Goal: Task Accomplishment & Management: Manage account settings

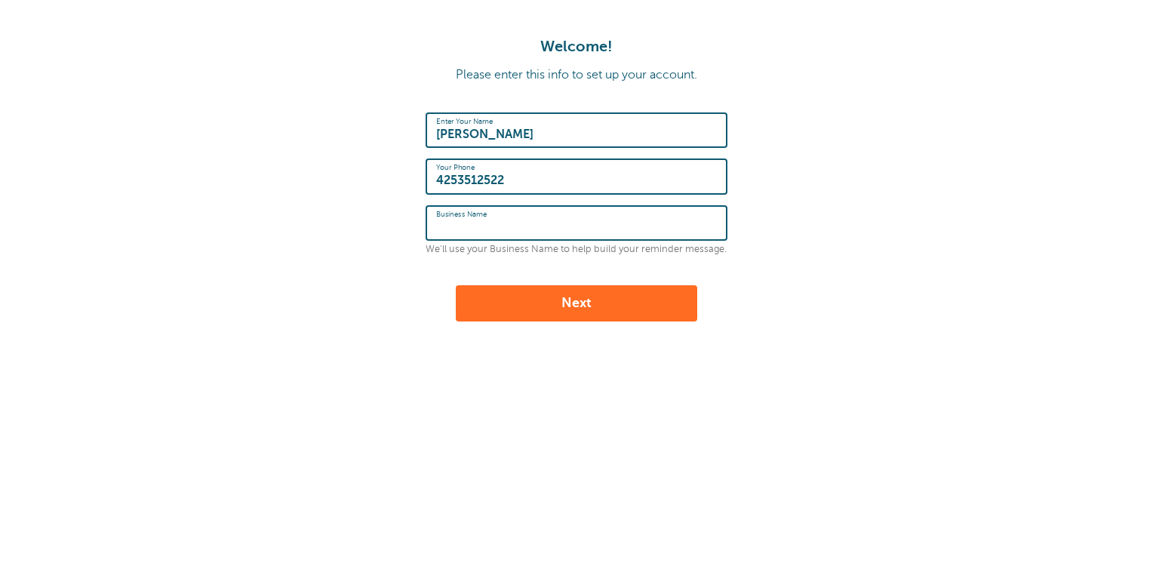
click at [606, 228] on input "Business Name" at bounding box center [576, 223] width 281 height 32
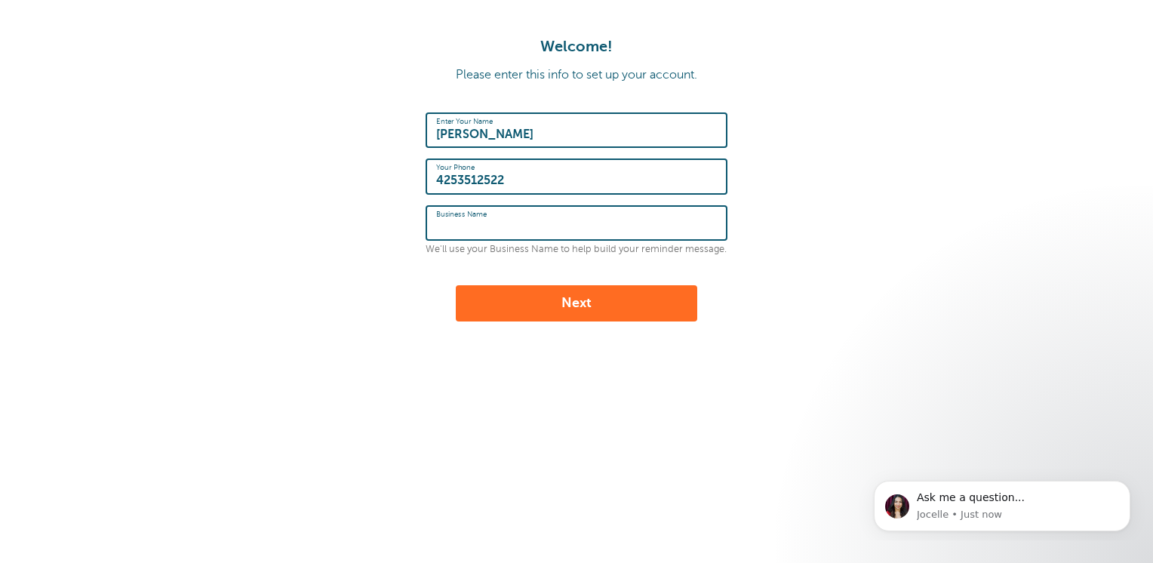
type input "northwest window installation"
click at [587, 306] on button "Next" at bounding box center [576, 303] width 241 height 36
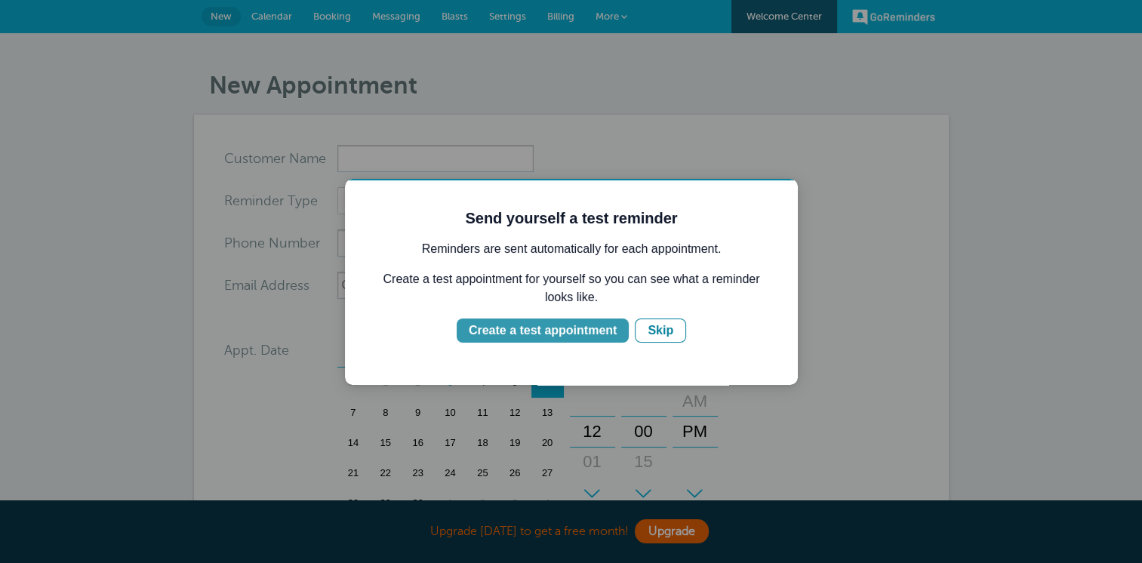
click at [567, 340] on button "Create a test appointment" at bounding box center [543, 330] width 172 height 24
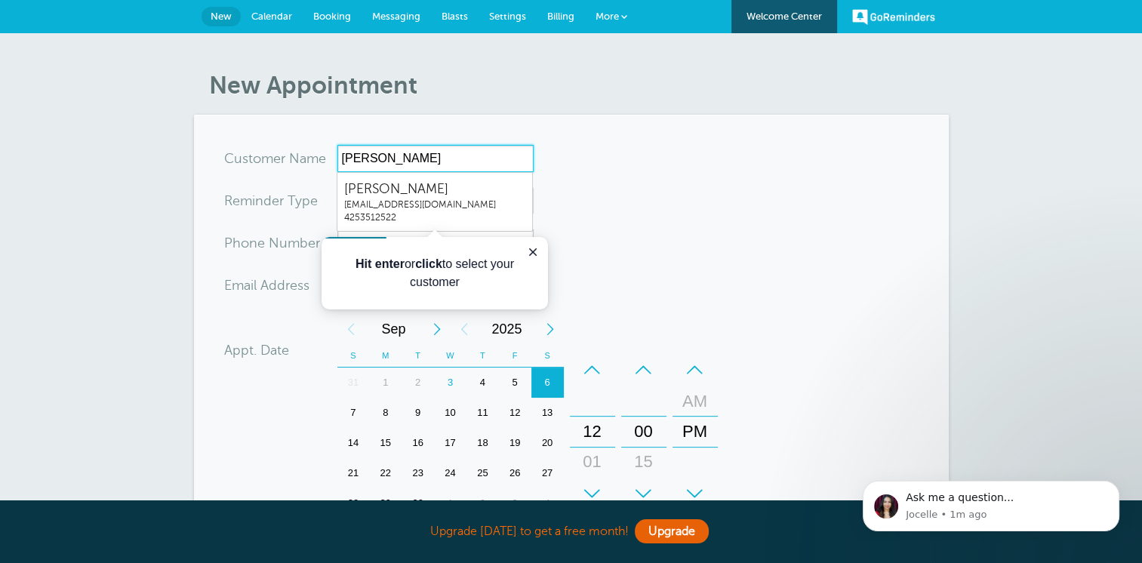
type input "[PERSON_NAME]"
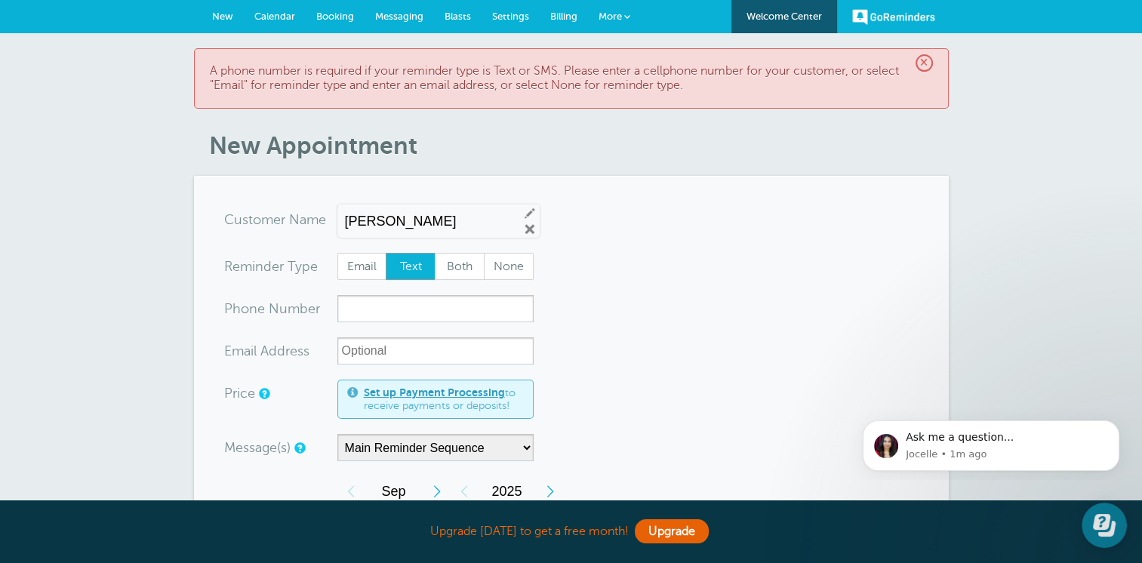
click at [407, 269] on span "Text" at bounding box center [410, 267] width 48 height 26
click at [386, 253] on input "Text" at bounding box center [385, 252] width 1 height 1
click at [468, 254] on span "Both" at bounding box center [459, 267] width 48 height 26
click at [435, 253] on input "Both" at bounding box center [434, 252] width 1 height 1
radio input "true"
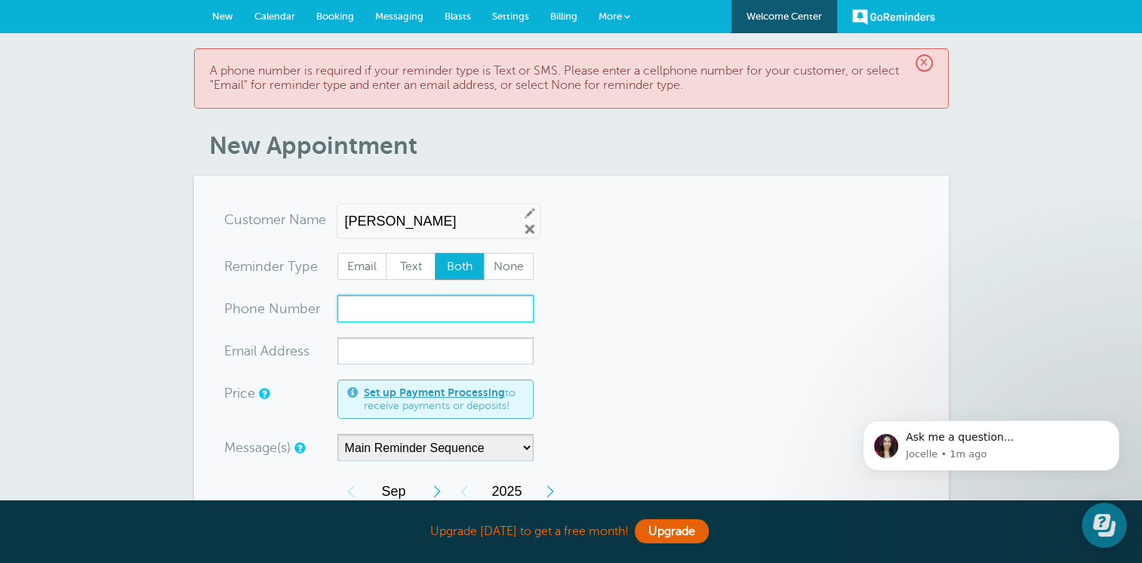
click at [348, 302] on input "xxx-no-autofill" at bounding box center [435, 308] width 196 height 27
type input "4253512522"
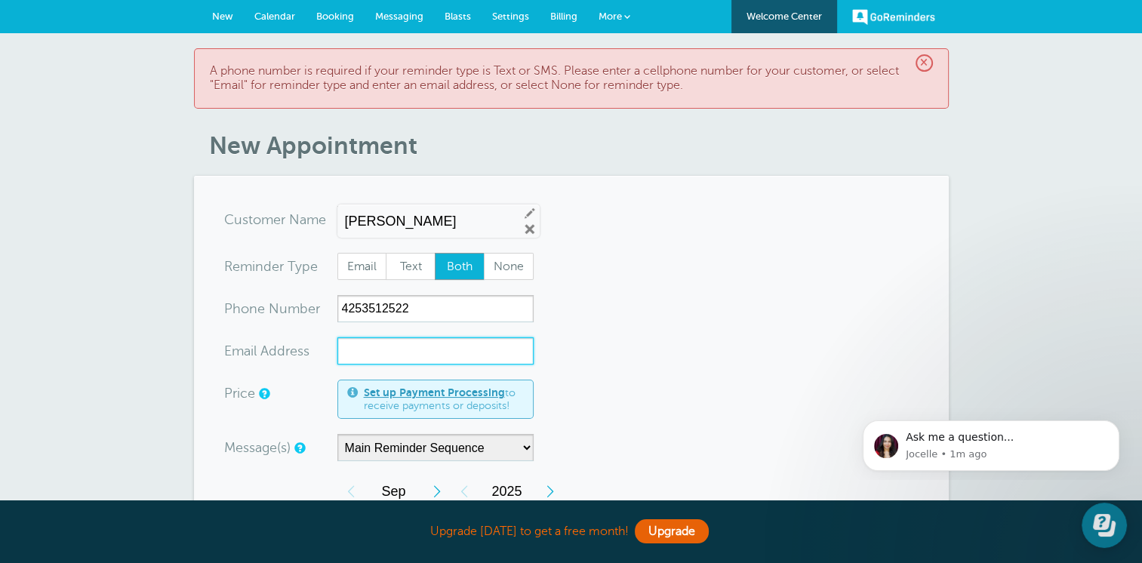
click at [398, 359] on input "xx-no-autofill" at bounding box center [435, 350] width 196 height 27
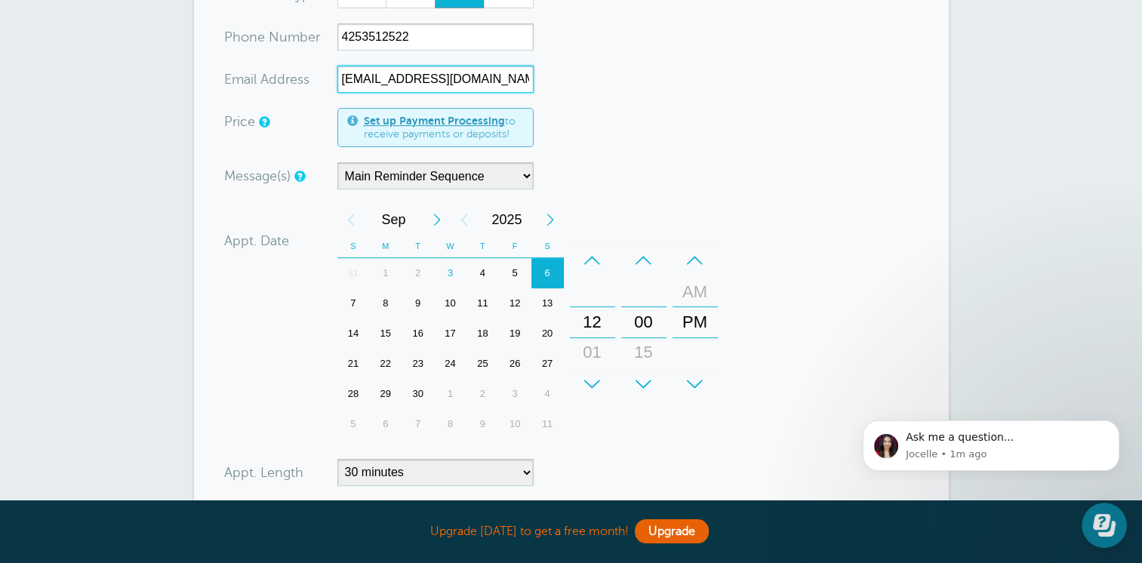
scroll to position [302, 0]
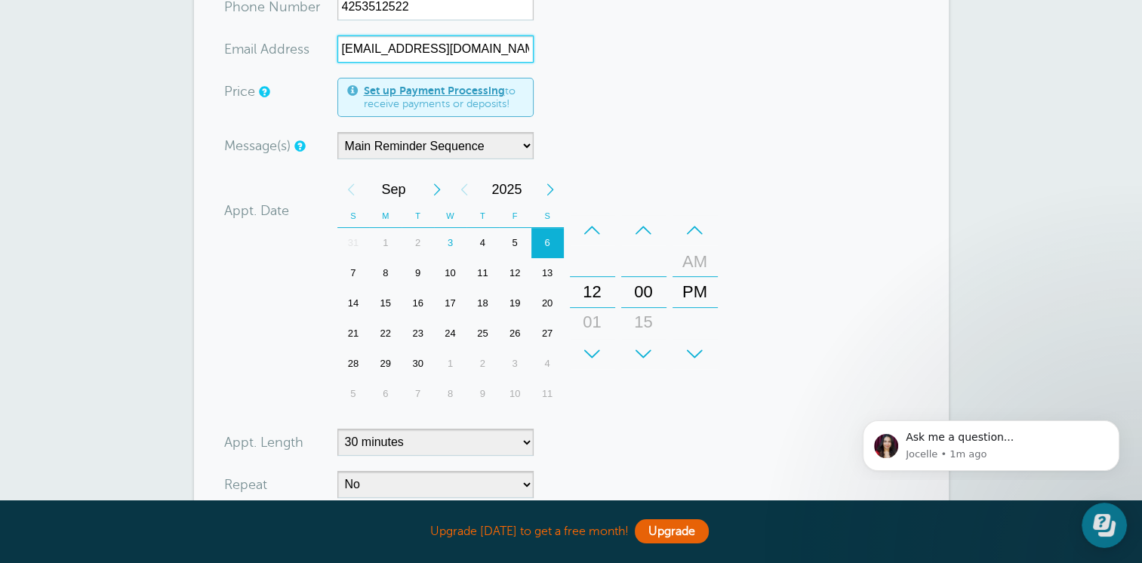
type input "Tylerhumphreys@live.com"
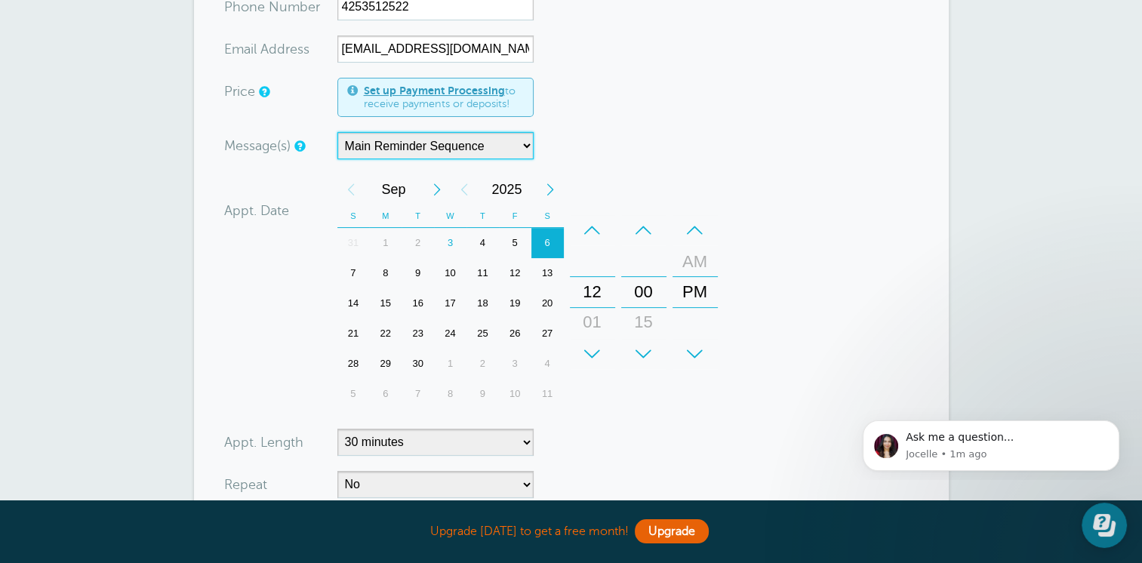
click at [522, 154] on select "Main Reminder Sequence" at bounding box center [435, 145] width 196 height 27
click at [337, 132] on select "Main Reminder Sequence" at bounding box center [435, 145] width 196 height 27
click at [468, 170] on form "You are creating a new customer. To use an existing customer select one from th…" at bounding box center [571, 279] width 694 height 750
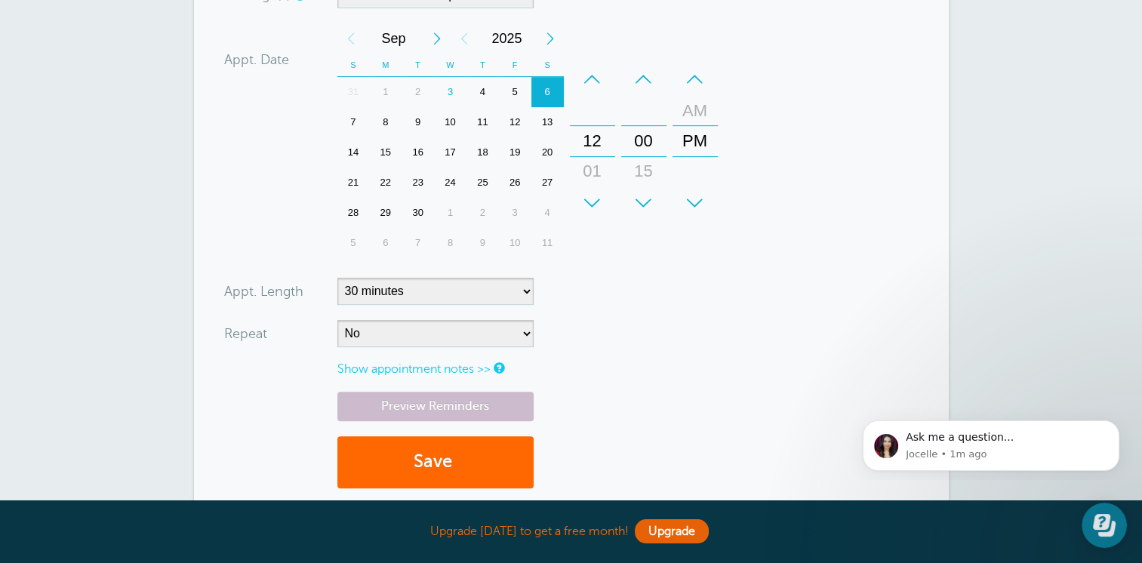
scroll to position [483, 0]
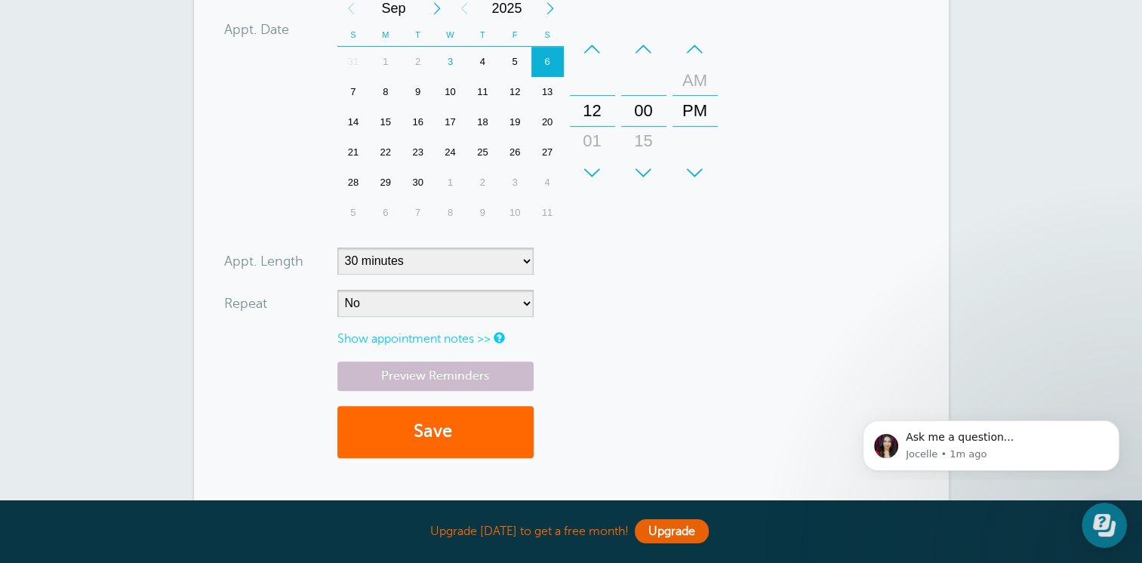
click at [513, 91] on div "12" at bounding box center [515, 92] width 32 height 30
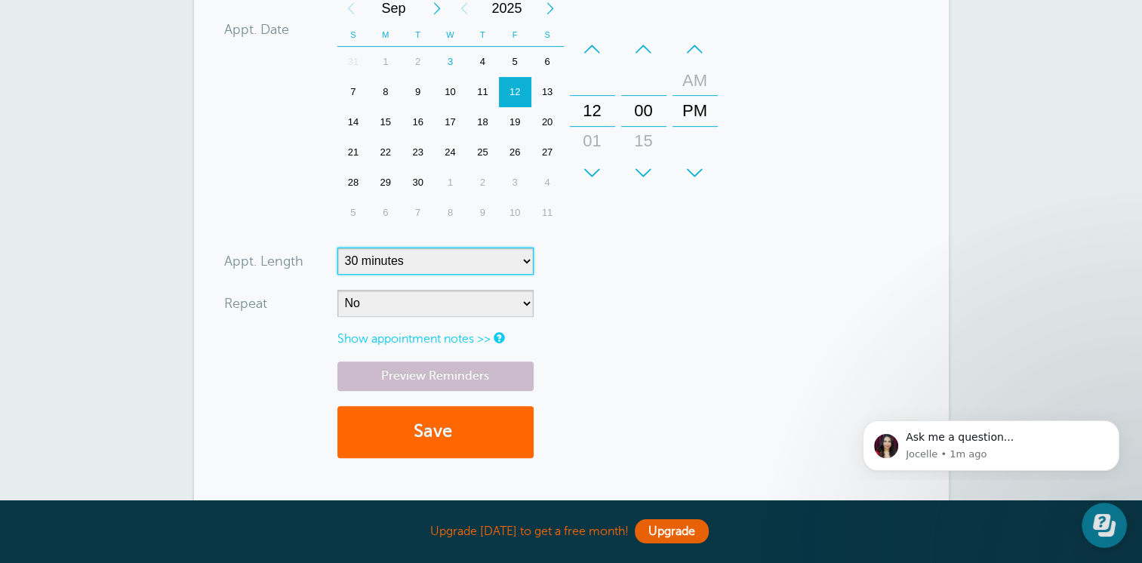
click at [528, 267] on select "5 minutes 10 minutes 15 minutes 20 minutes 25 minutes 30 minutes 35 minutes 40 …" at bounding box center [435, 261] width 196 height 27
select select "720"
click at [337, 248] on select "5 minutes 10 minutes 15 minutes 20 minutes 25 minutes 30 minutes 35 minutes 40 …" at bounding box center [435, 261] width 196 height 27
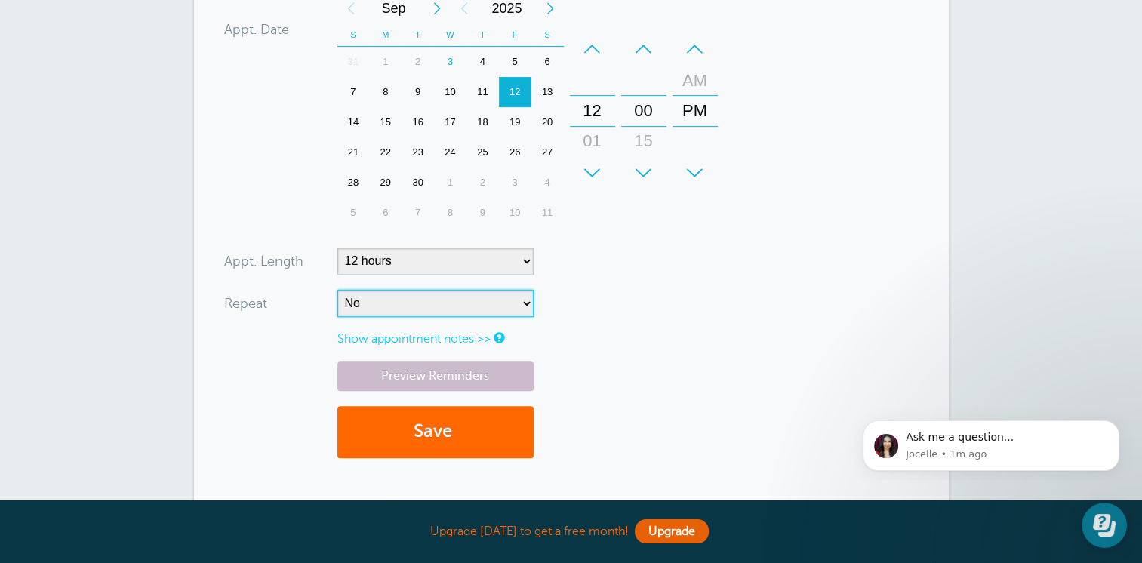
click at [395, 300] on select "No Daily Weekly Every 2 weeks Every 3 weeks Every 4 weeks Monthly Every 5 weeks…" at bounding box center [435, 303] width 196 height 27
click at [675, 305] on form "You are creating a new customer. To use an existing customer select one from th…" at bounding box center [571, 98] width 694 height 750
click at [368, 445] on button "Save" at bounding box center [435, 432] width 196 height 52
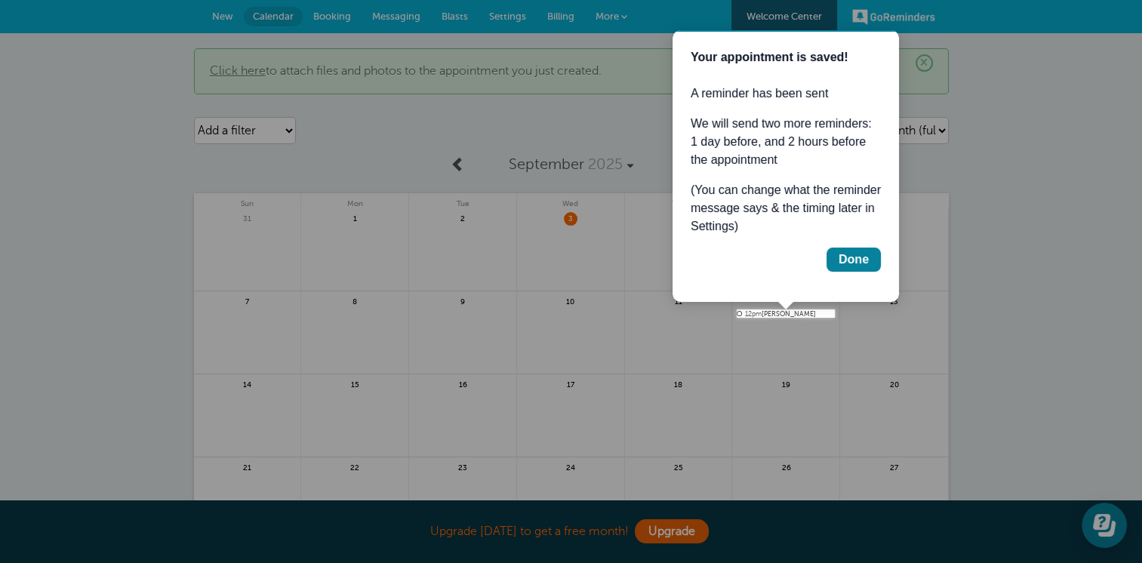
click at [747, 264] on div "Done" at bounding box center [786, 260] width 190 height 24
click at [1014, 13] on div at bounding box center [988, 159] width 307 height 318
click at [849, 252] on div "Done" at bounding box center [853, 260] width 30 height 18
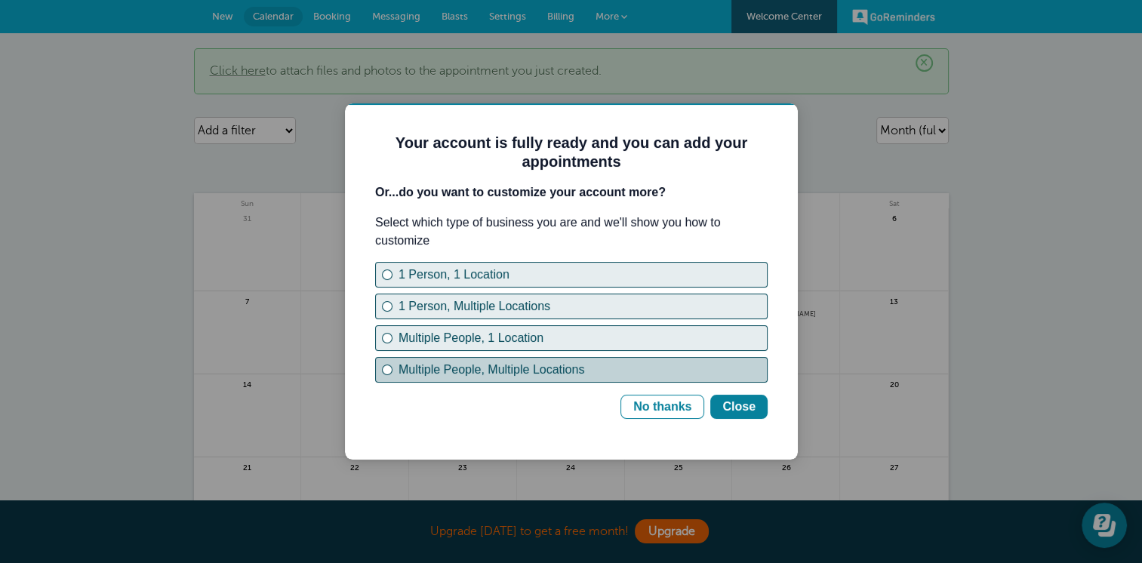
click at [386, 367] on div "Multiple People, Multiple Locations" at bounding box center [387, 370] width 6 height 6
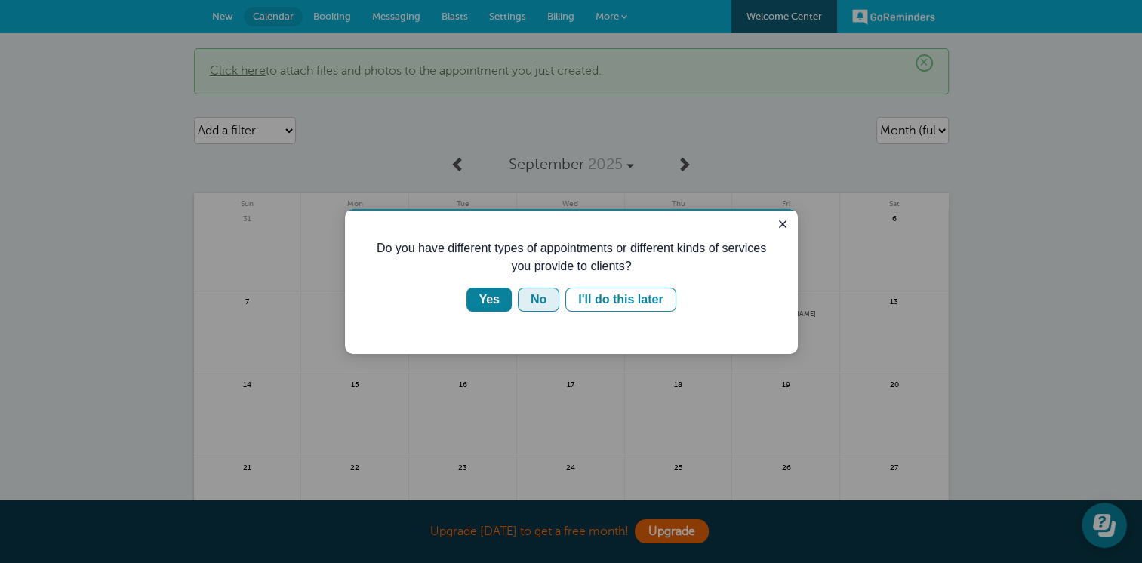
click at [546, 298] on button "No" at bounding box center [539, 300] width 42 height 24
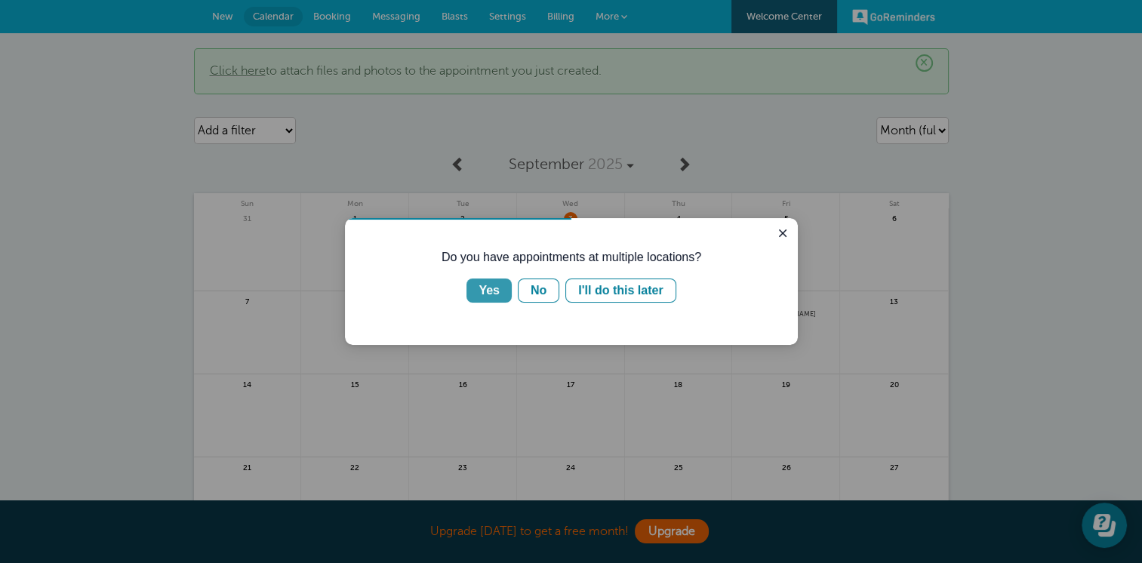
click at [493, 289] on div "Yes" at bounding box center [488, 290] width 21 height 18
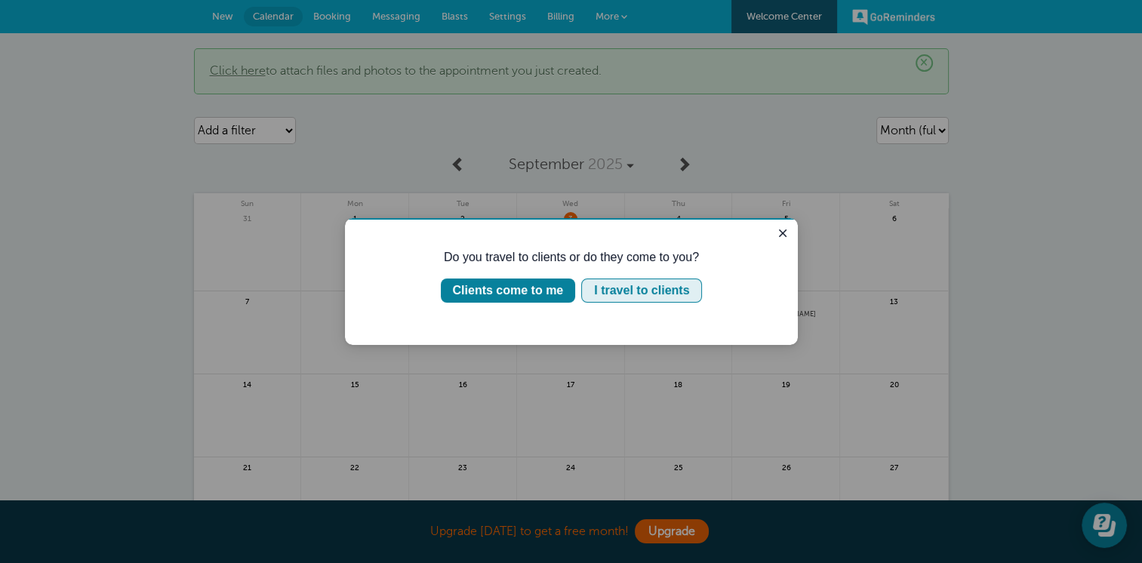
click at [606, 290] on div "I travel to clients" at bounding box center [641, 290] width 95 height 18
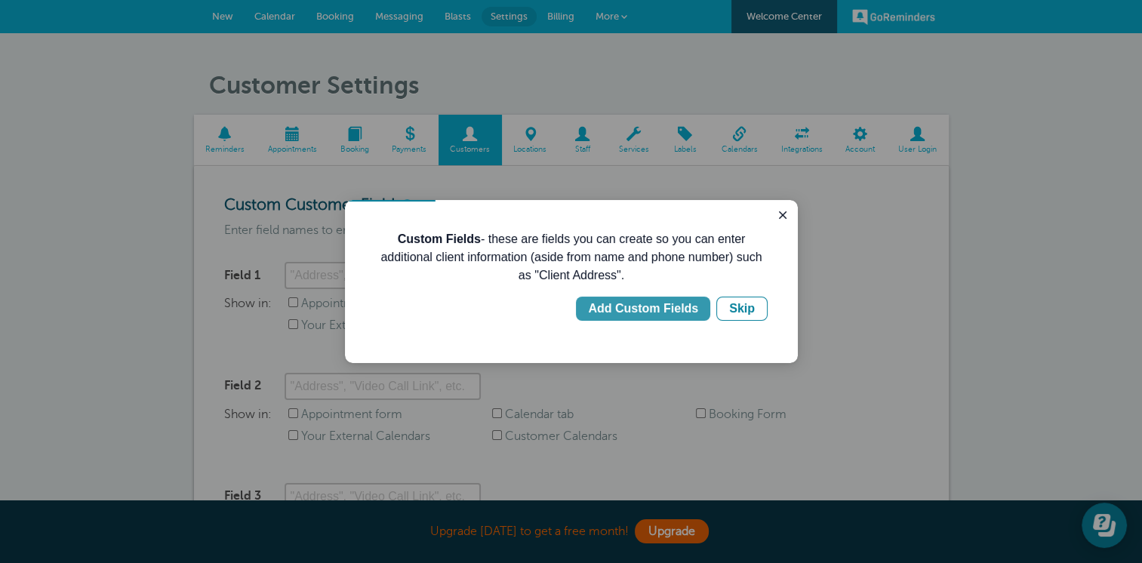
click at [640, 308] on div "Add Custom Fields" at bounding box center [643, 309] width 110 height 18
type input "Client Address"
checkbox input "true"
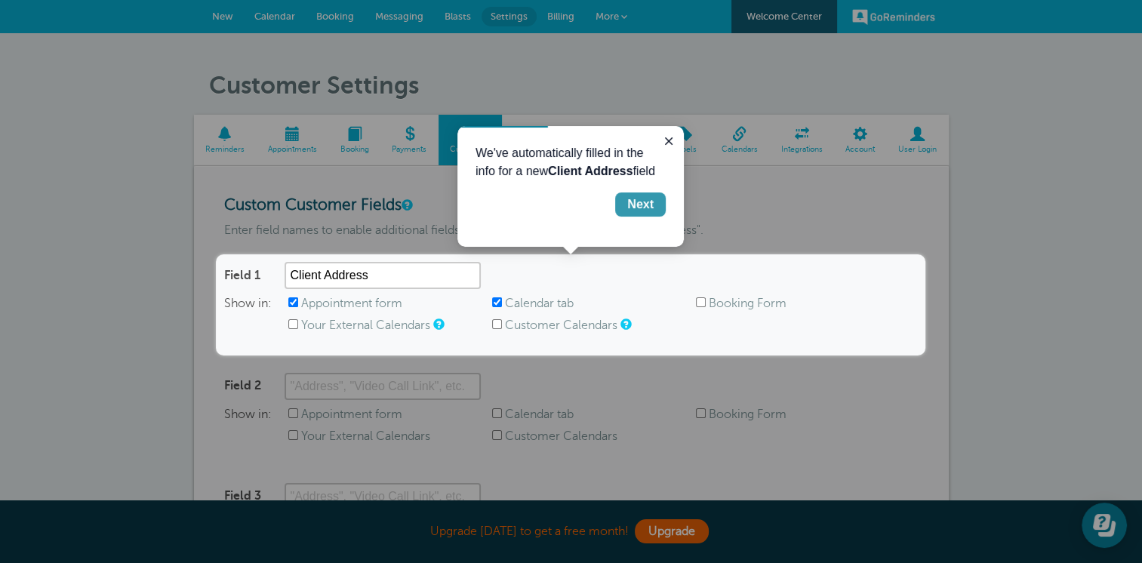
click at [629, 198] on div "Next" at bounding box center [640, 204] width 26 height 18
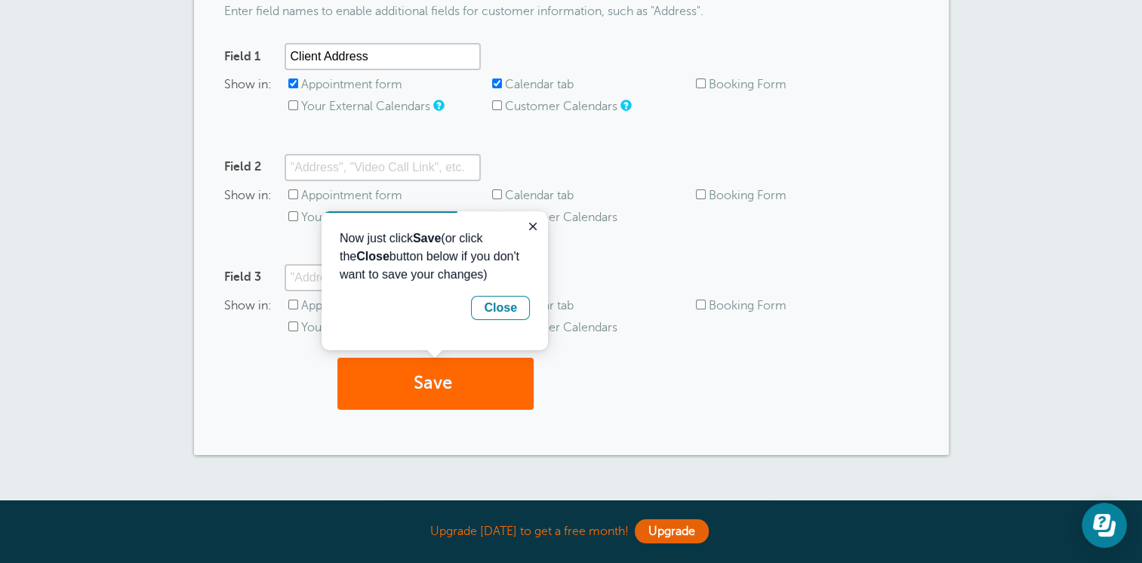
scroll to position [249, 0]
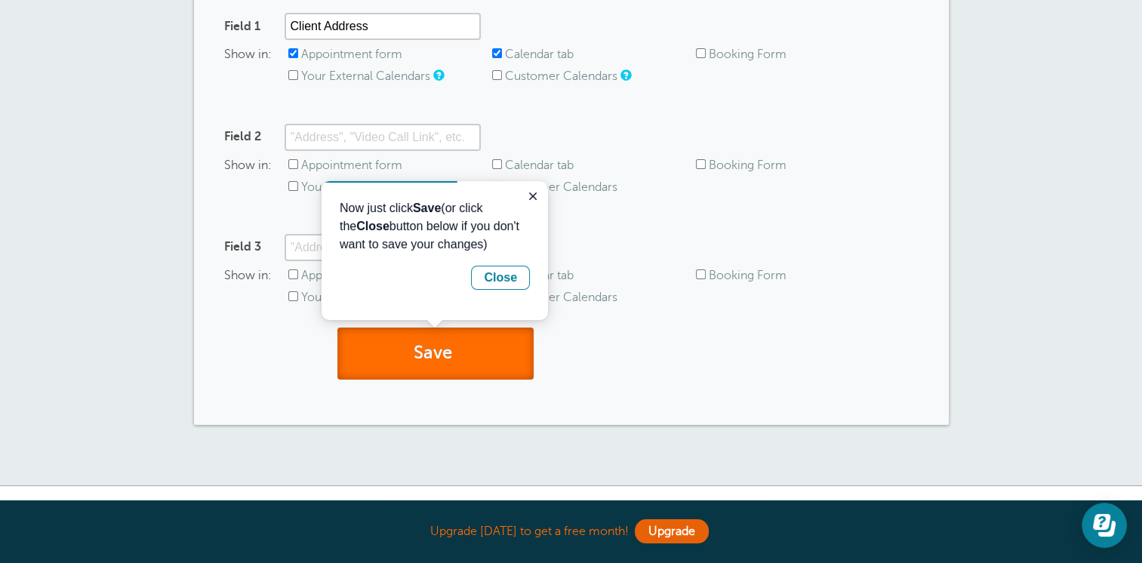
click at [433, 343] on button "Save" at bounding box center [435, 354] width 196 height 52
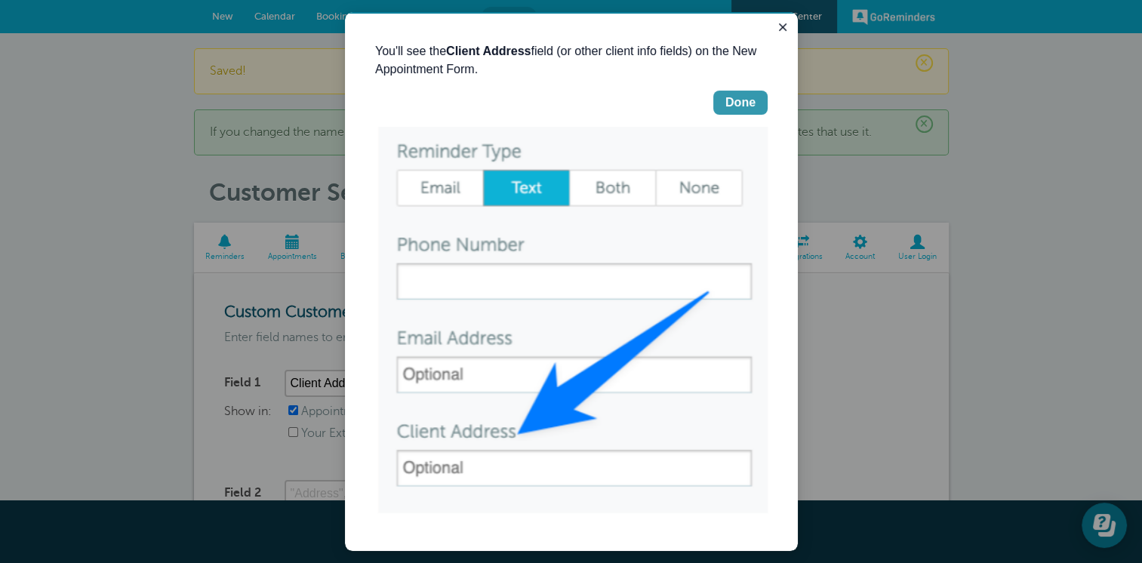
click at [713, 107] on button "Done" at bounding box center [740, 103] width 54 height 24
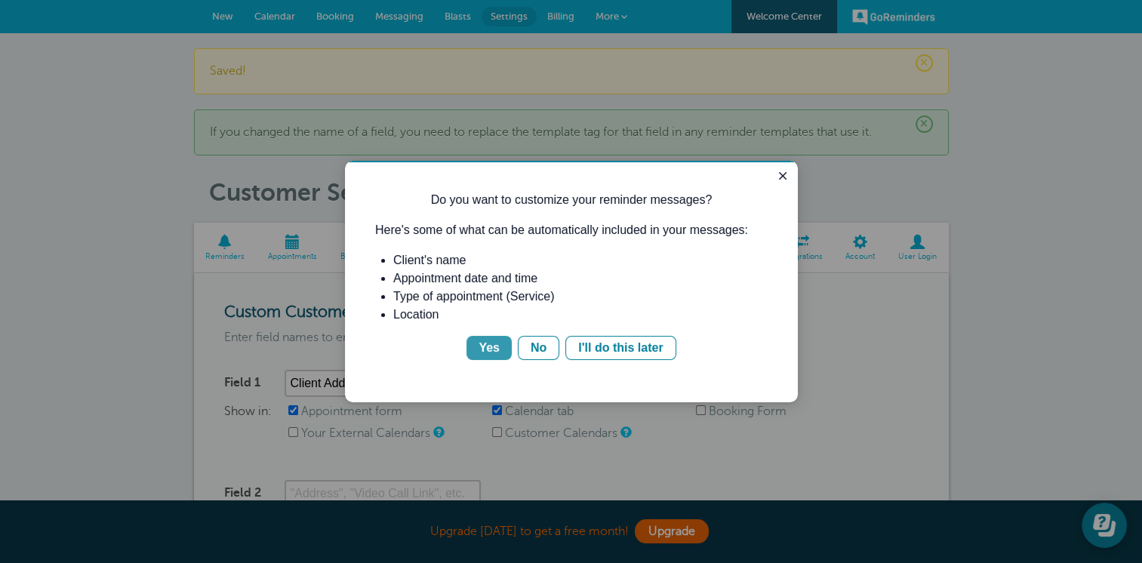
click at [493, 349] on div "Yes" at bounding box center [488, 348] width 21 height 18
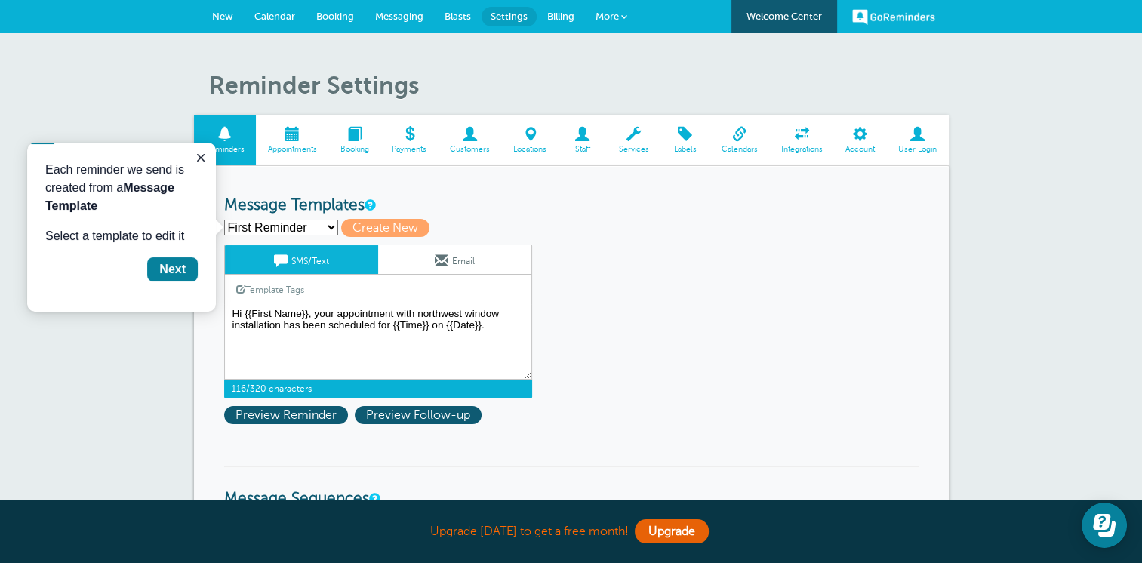
click at [308, 359] on textarea "Hi {{First Name}}, your appointment with northwest window installation has been…" at bounding box center [378, 341] width 308 height 75
click at [305, 328] on textarea "Hi {{First Name}}, your appointment with northwest window installation has been…" at bounding box center [378, 341] width 308 height 75
click at [396, 411] on span "Preview Follow-up" at bounding box center [418, 415] width 127 height 18
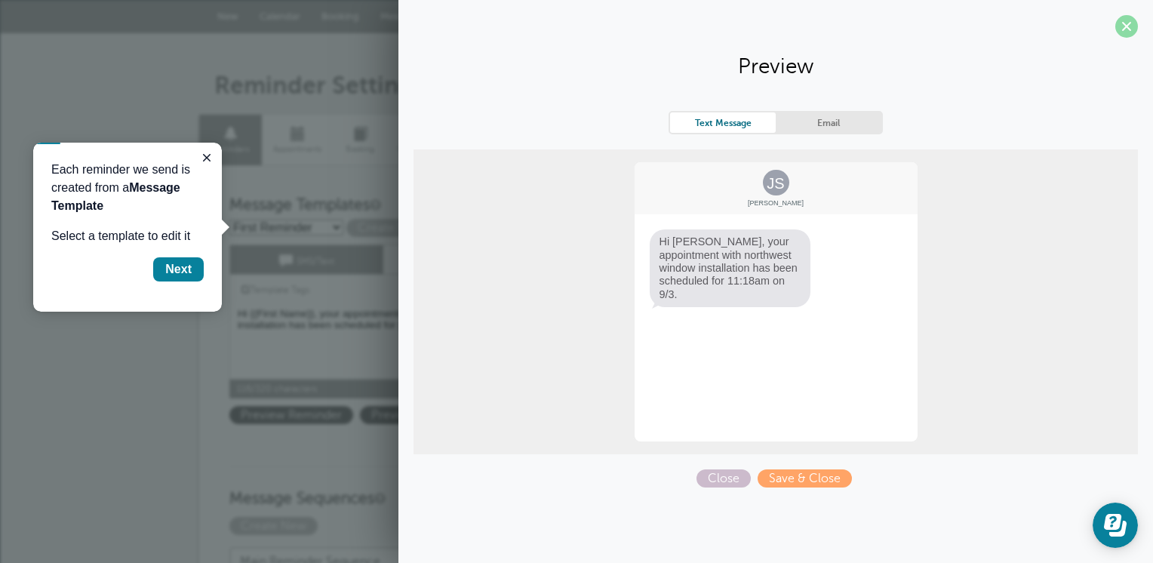
click at [1124, 24] on span at bounding box center [1126, 26] width 23 height 23
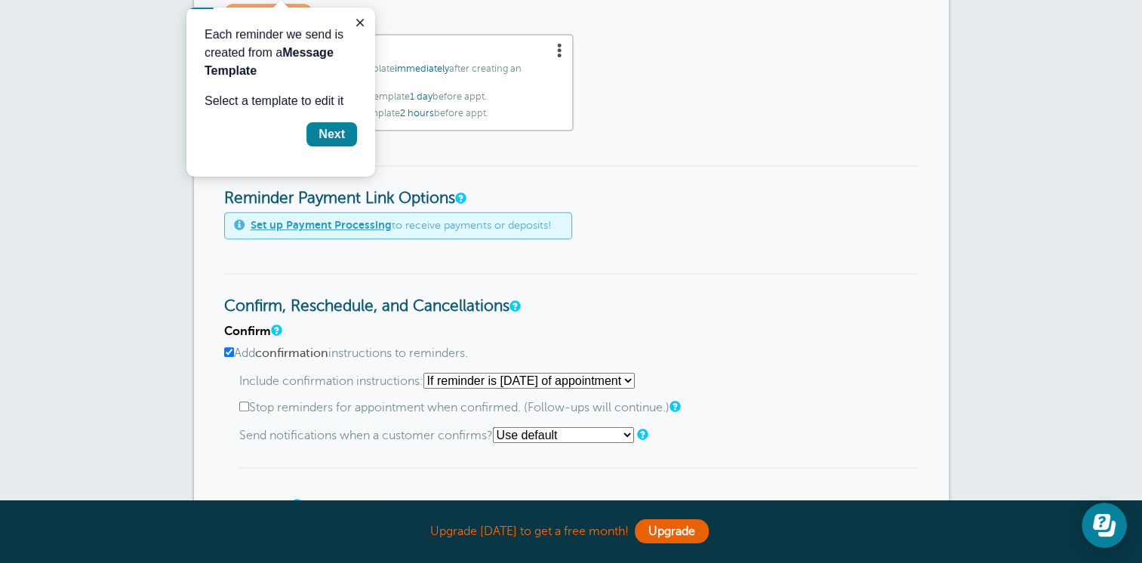
scroll to position [543, 0]
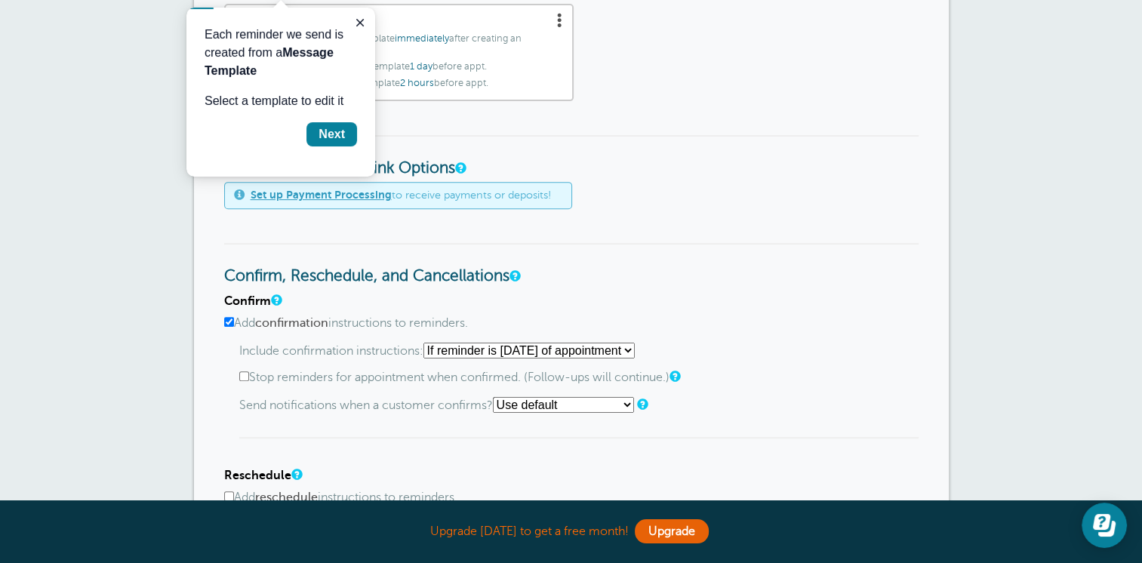
click at [635, 346] on select "Starting with first reminder If reminder is [DATE] of appointment If reminder i…" at bounding box center [528, 351] width 211 height 16
select select "1"
click at [428, 343] on select "Starting with first reminder If reminder is within 1 day of appointment If remi…" at bounding box center [528, 351] width 211 height 16
click at [598, 401] on select "Use default Text me Email me Don't send notifications" at bounding box center [563, 405] width 141 height 16
click at [820, 400] on p "Send notifications when a customer confirms? Use default Text me Email me Don't…" at bounding box center [578, 405] width 679 height 16
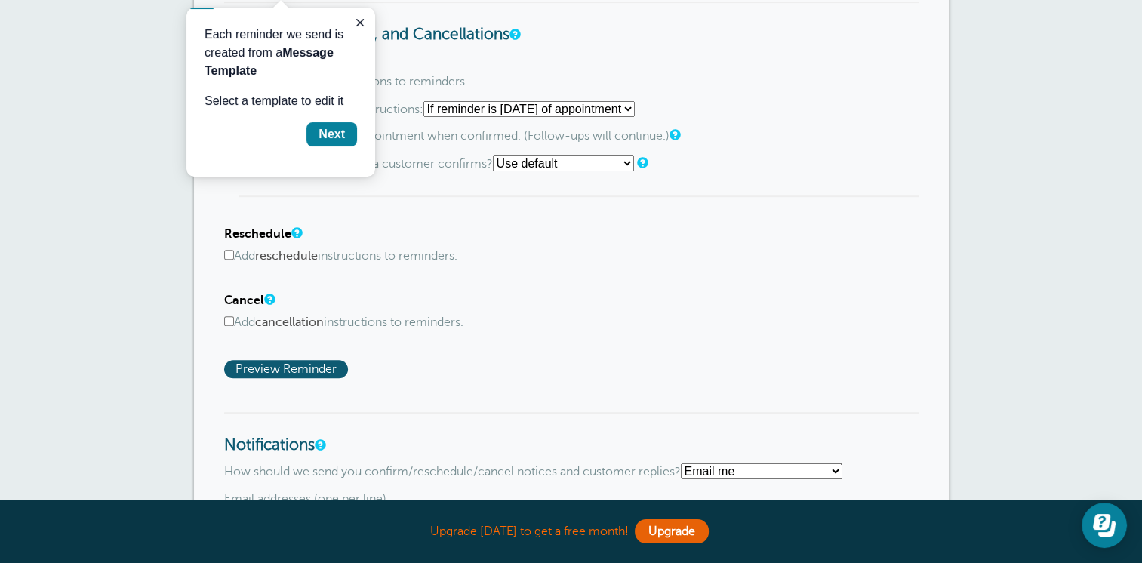
scroll to position [815, 0]
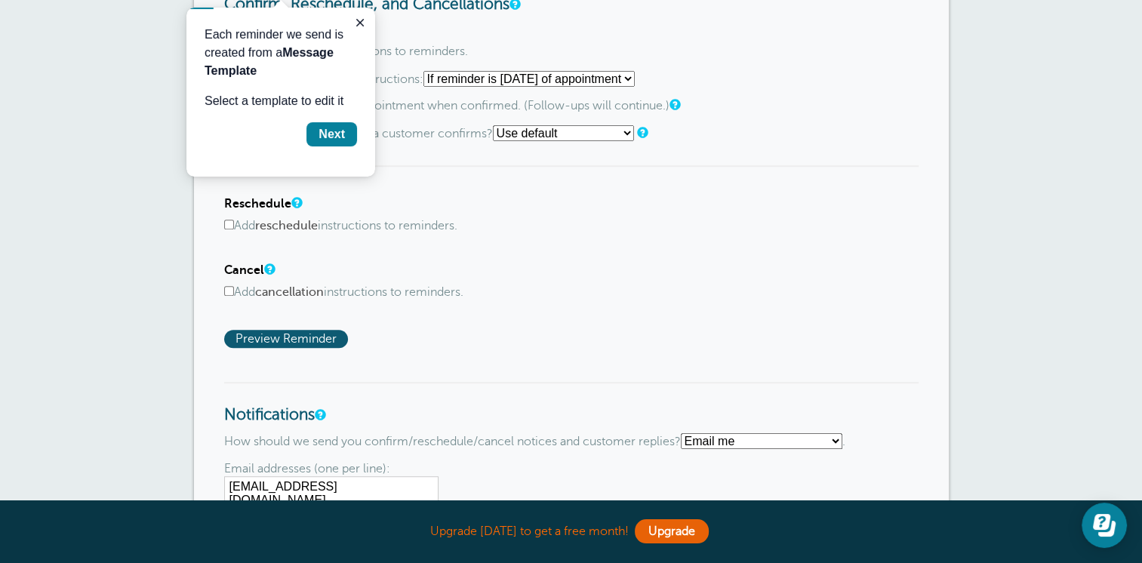
click at [842, 436] on select "Text me Email me Don't send me notifications" at bounding box center [761, 441] width 161 height 16
select select "4"
click at [687, 433] on select "Text me Email me Don't send me notifications" at bounding box center [761, 441] width 161 height 16
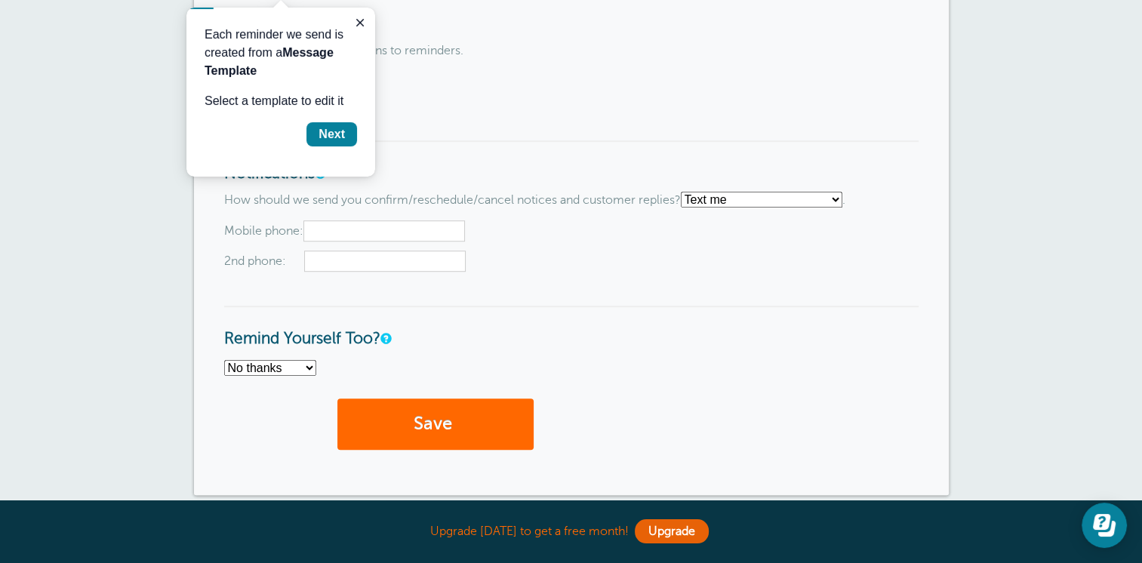
scroll to position [1087, 0]
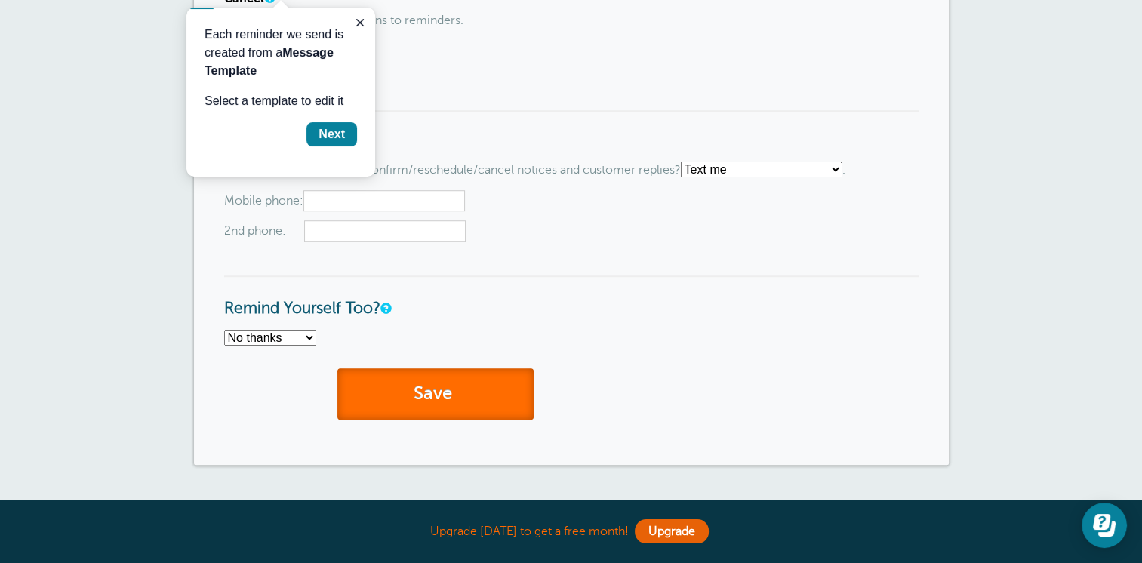
click at [412, 382] on button "Save" at bounding box center [435, 394] width 196 height 52
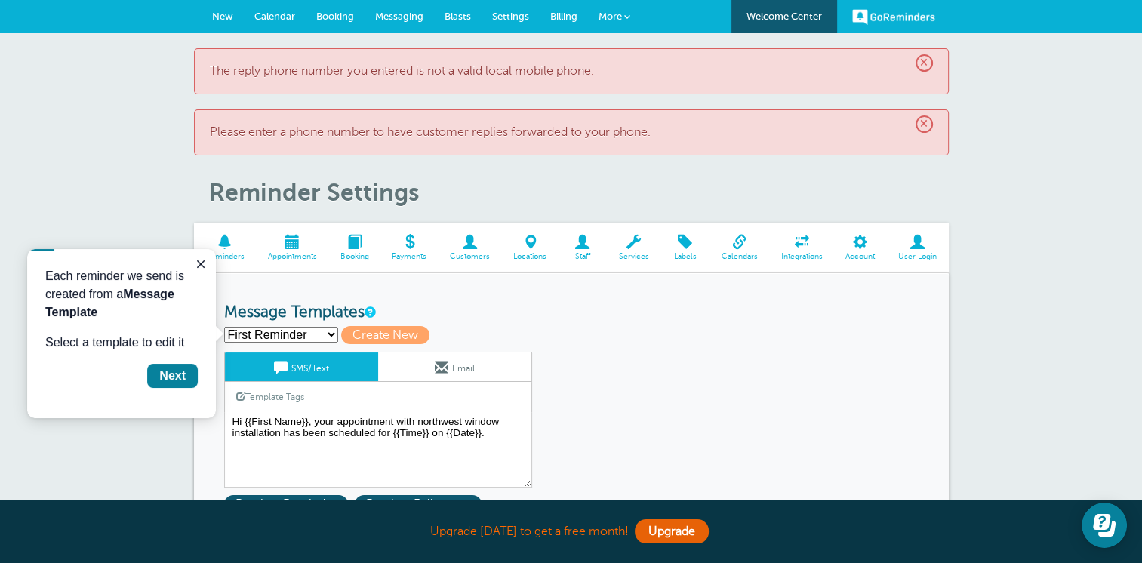
click at [509, 89] on div "× The reply phone number you entered is not a valid local mobile phone." at bounding box center [571, 71] width 755 height 46
click at [475, 187] on h1 "Reminder Settings" at bounding box center [579, 192] width 740 height 29
click at [201, 263] on icon "Close guide" at bounding box center [201, 264] width 12 height 12
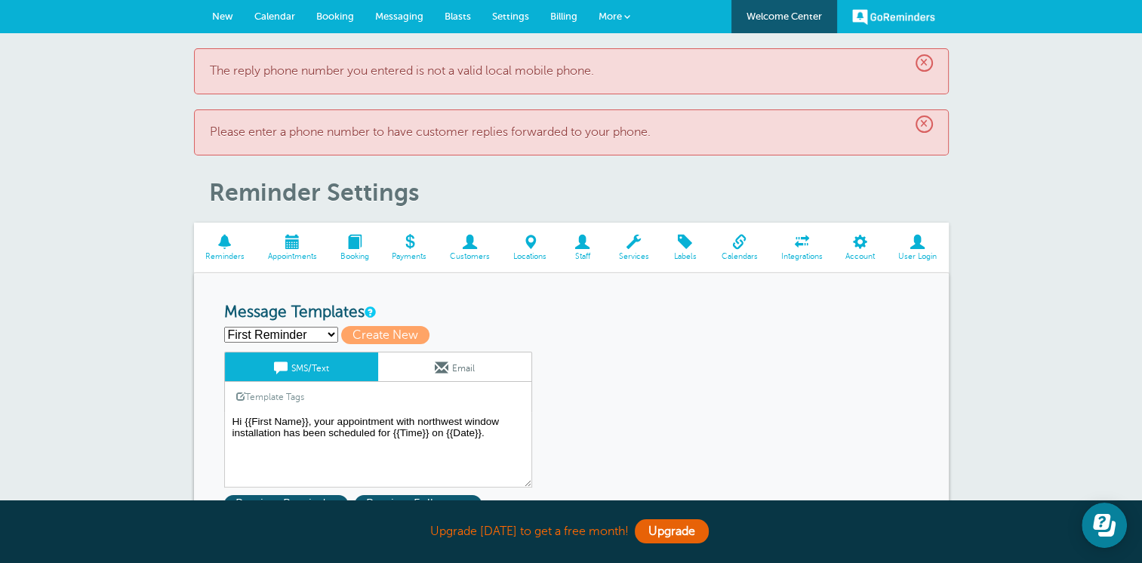
click at [334, 371] on link "SMS/Text" at bounding box center [301, 366] width 153 height 29
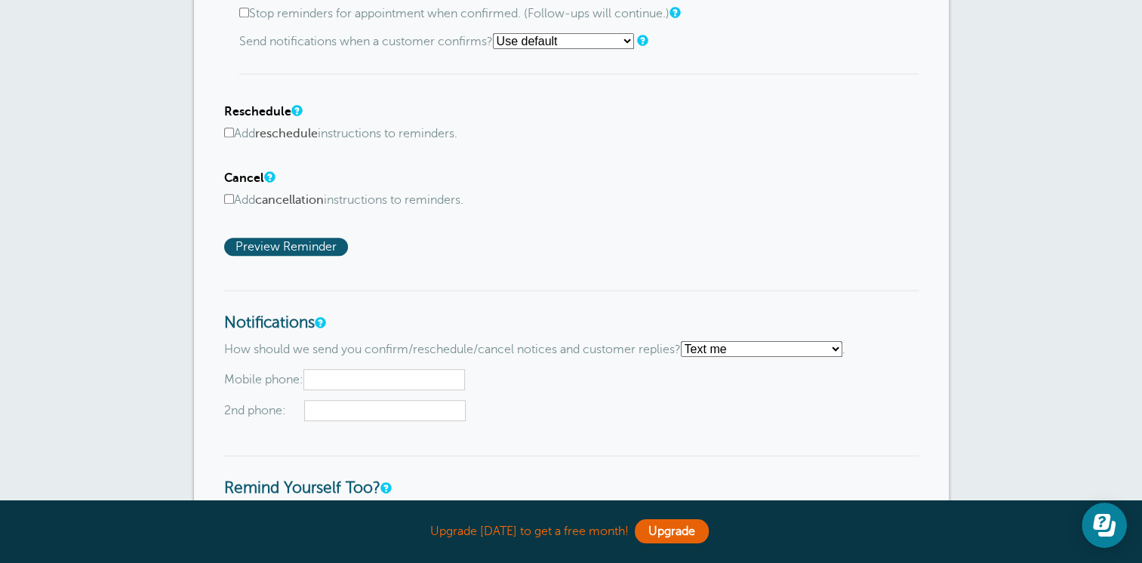
scroll to position [1026, 0]
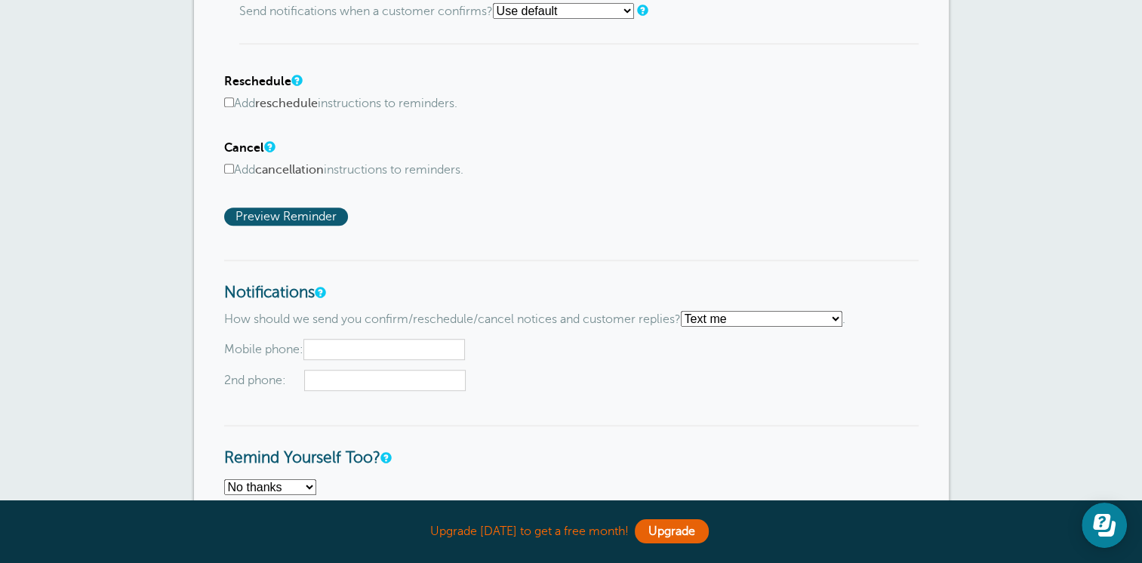
click at [363, 354] on input "text" at bounding box center [383, 349] width 161 height 21
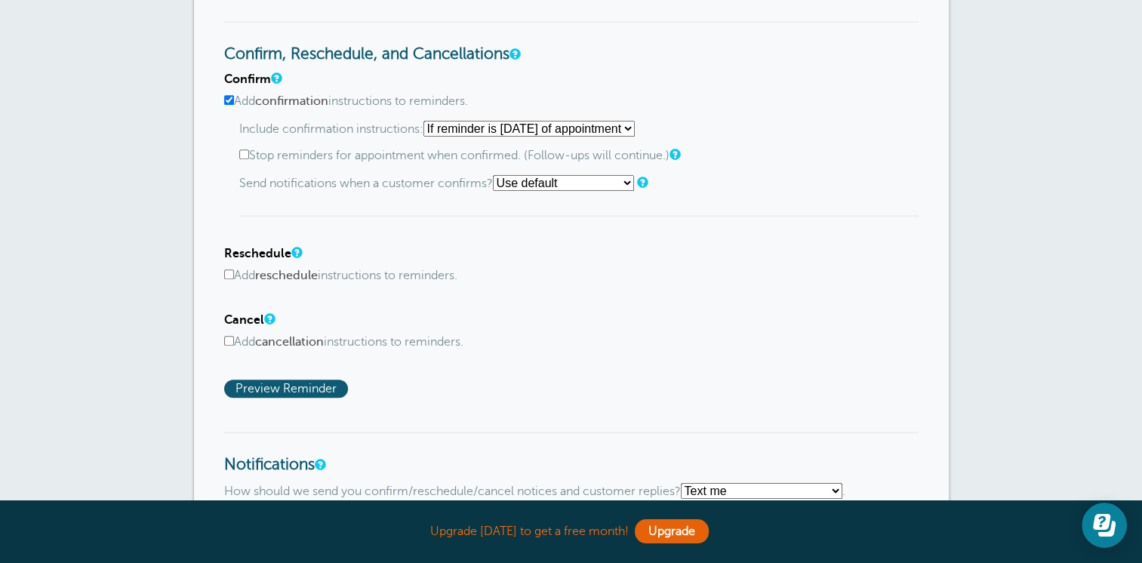
scroll to position [1132, 0]
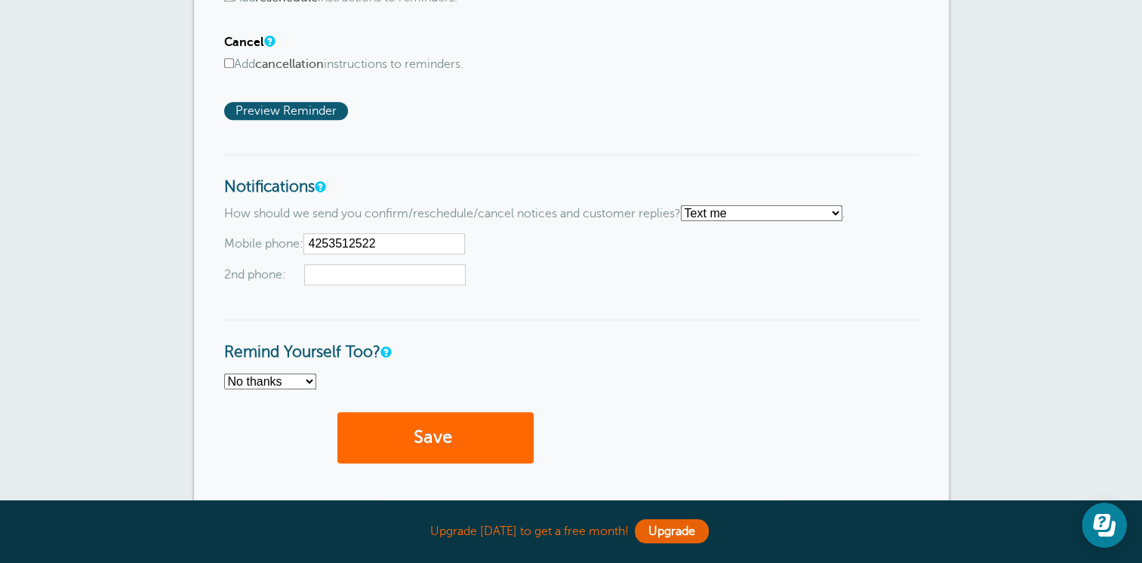
type input "4253512522"
click at [397, 464] on div "Save" at bounding box center [571, 445] width 694 height 67
click at [395, 412] on button "Save" at bounding box center [435, 438] width 196 height 52
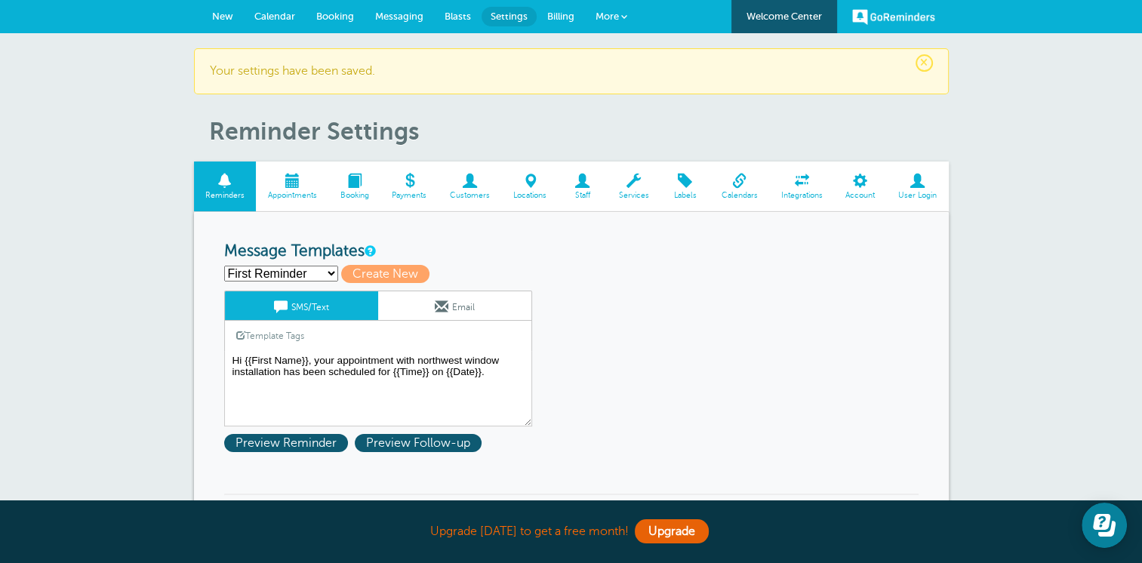
click at [564, 18] on span "Billing" at bounding box center [560, 16] width 27 height 11
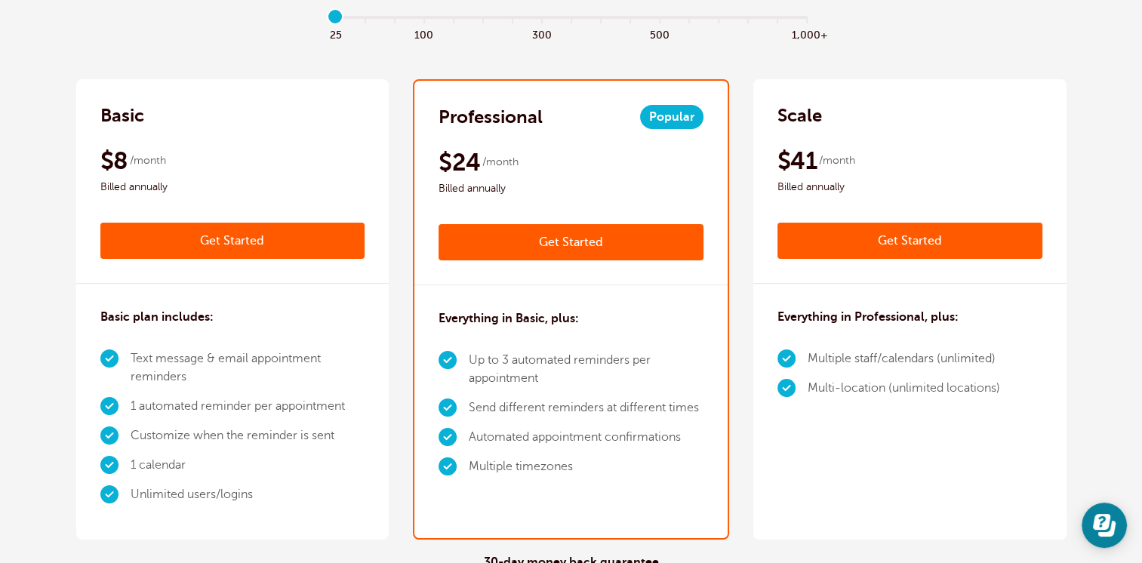
scroll to position [302, 0]
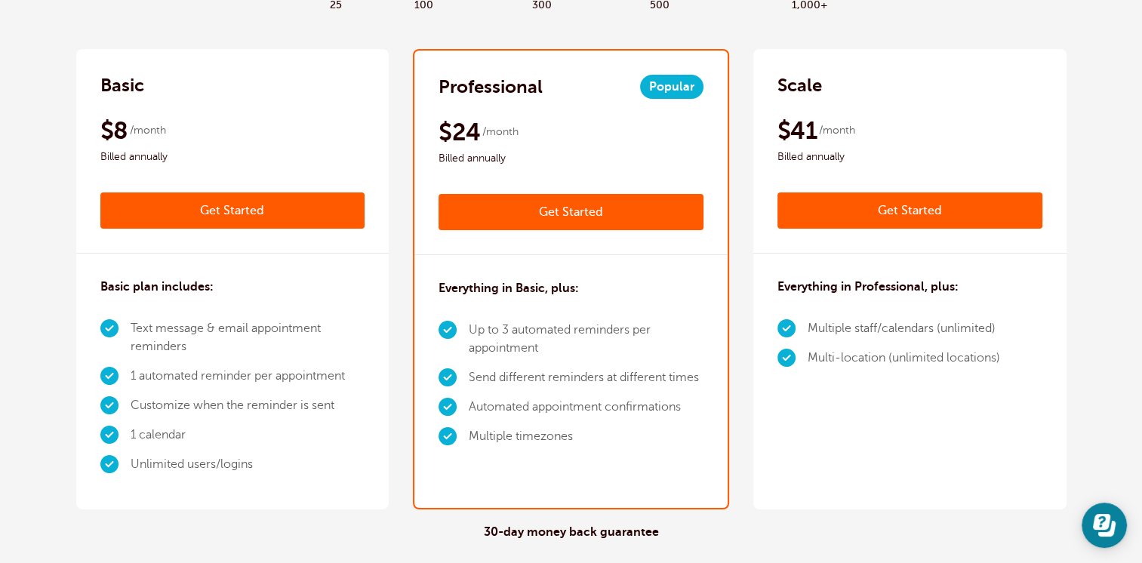
click at [645, 429] on li "Multiple timezones" at bounding box center [586, 436] width 235 height 29
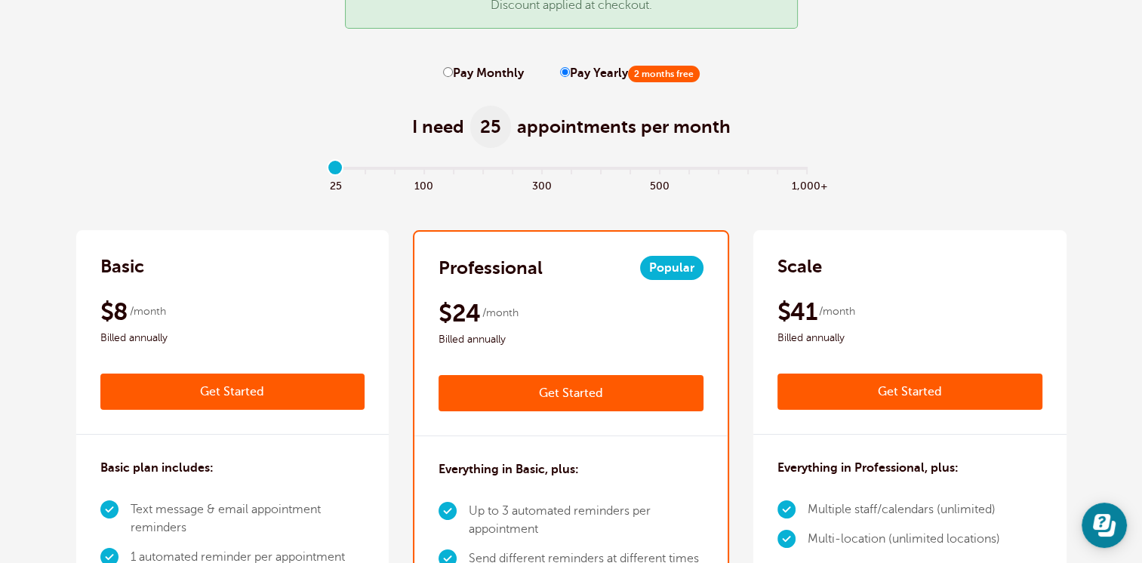
scroll to position [91, 0]
